Goal: Task Accomplishment & Management: Manage account settings

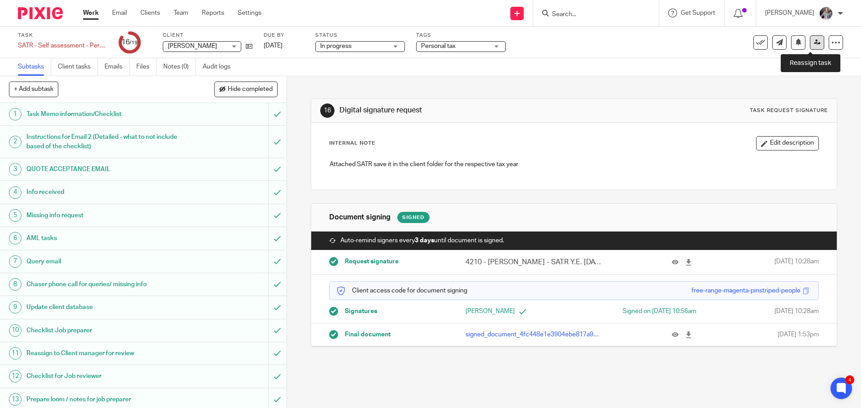
click at [814, 41] on icon at bounding box center [817, 42] width 7 height 7
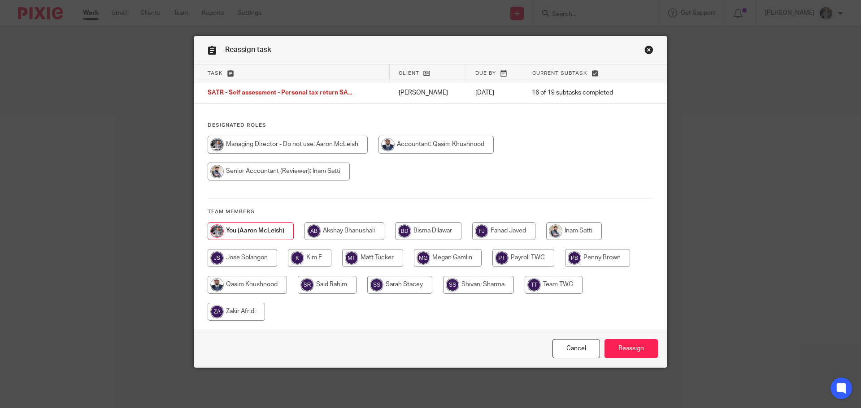
click at [570, 232] on input "radio" at bounding box center [574, 231] width 56 height 18
radio input "true"
click at [633, 350] on input "Reassign" at bounding box center [630, 348] width 53 height 19
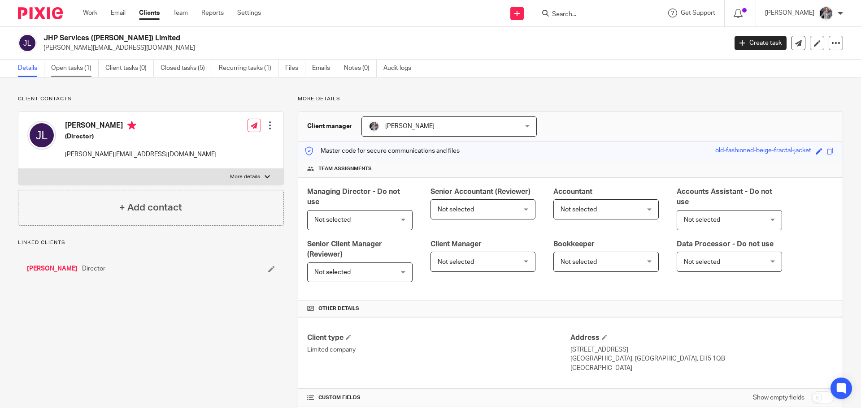
click at [66, 69] on link "Open tasks (1)" at bounding box center [75, 68] width 48 height 17
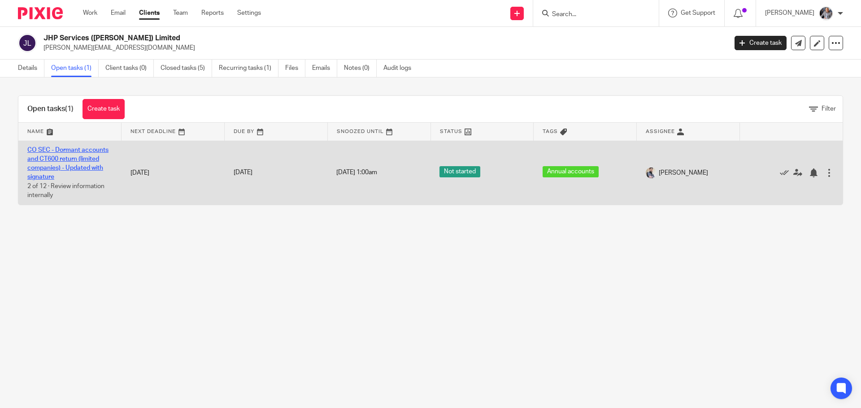
click at [58, 161] on link "CO SEC - Dormant accounts and CT600 return (limited companies) - Updated with s…" at bounding box center [67, 164] width 81 height 34
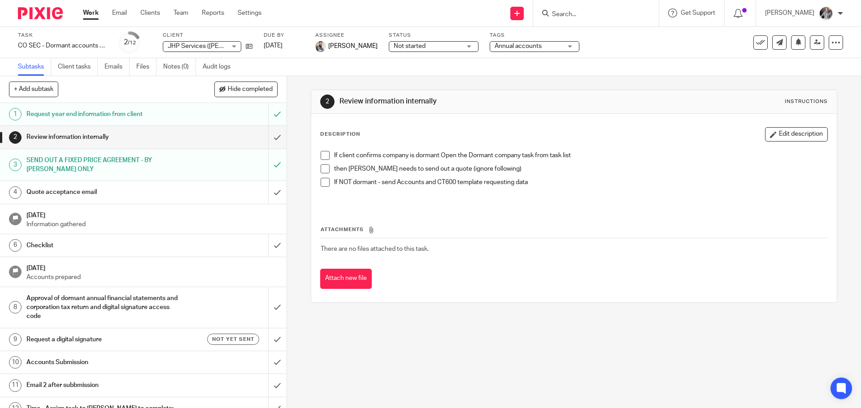
click at [73, 161] on h1 "SEND OUT A FIXED PRICE AGREEMENT - BY [PERSON_NAME] ONLY" at bounding box center [103, 165] width 155 height 23
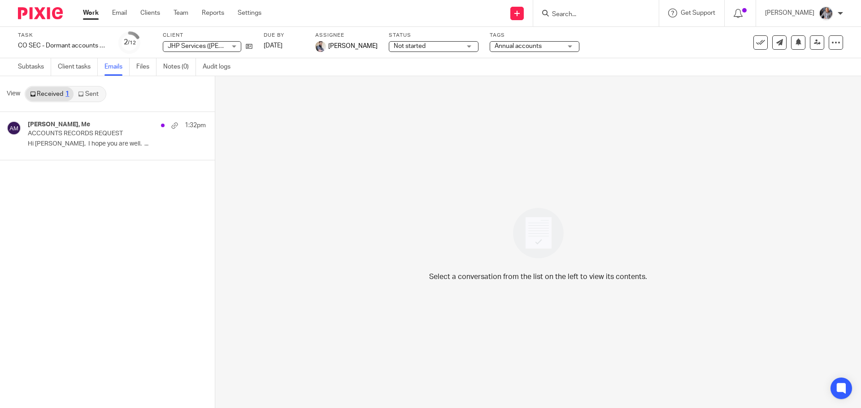
click at [95, 95] on link "Sent" at bounding box center [89, 94] width 31 height 14
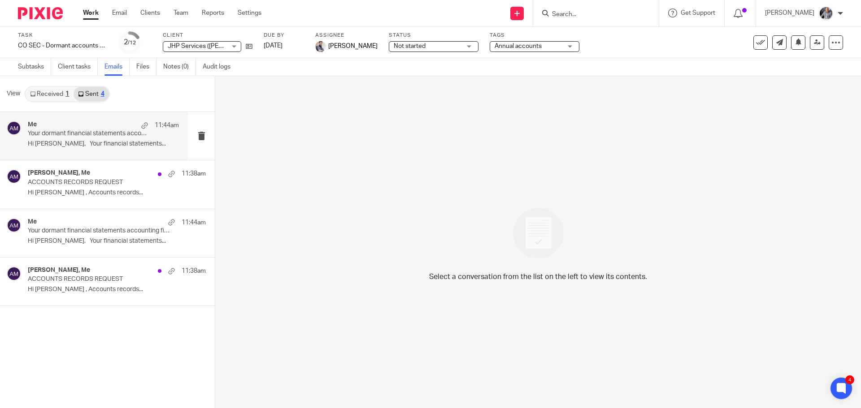
click at [61, 140] on p "Hi Jamie, Your financial statements..." at bounding box center [103, 144] width 151 height 8
